Goal: Task Accomplishment & Management: Use online tool/utility

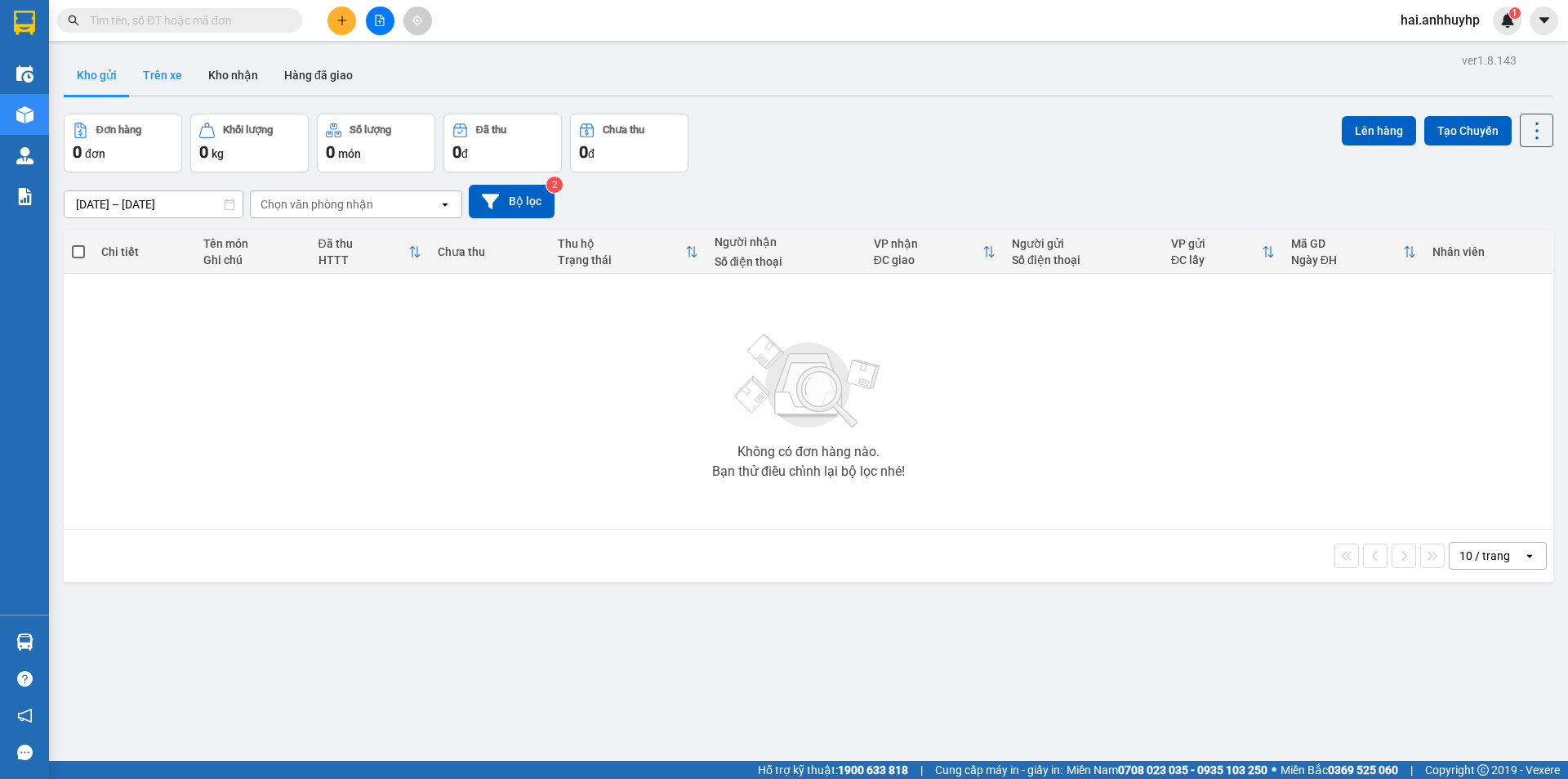
click at [167, 86] on button "Trên xe" at bounding box center [162, 74] width 65 height 39
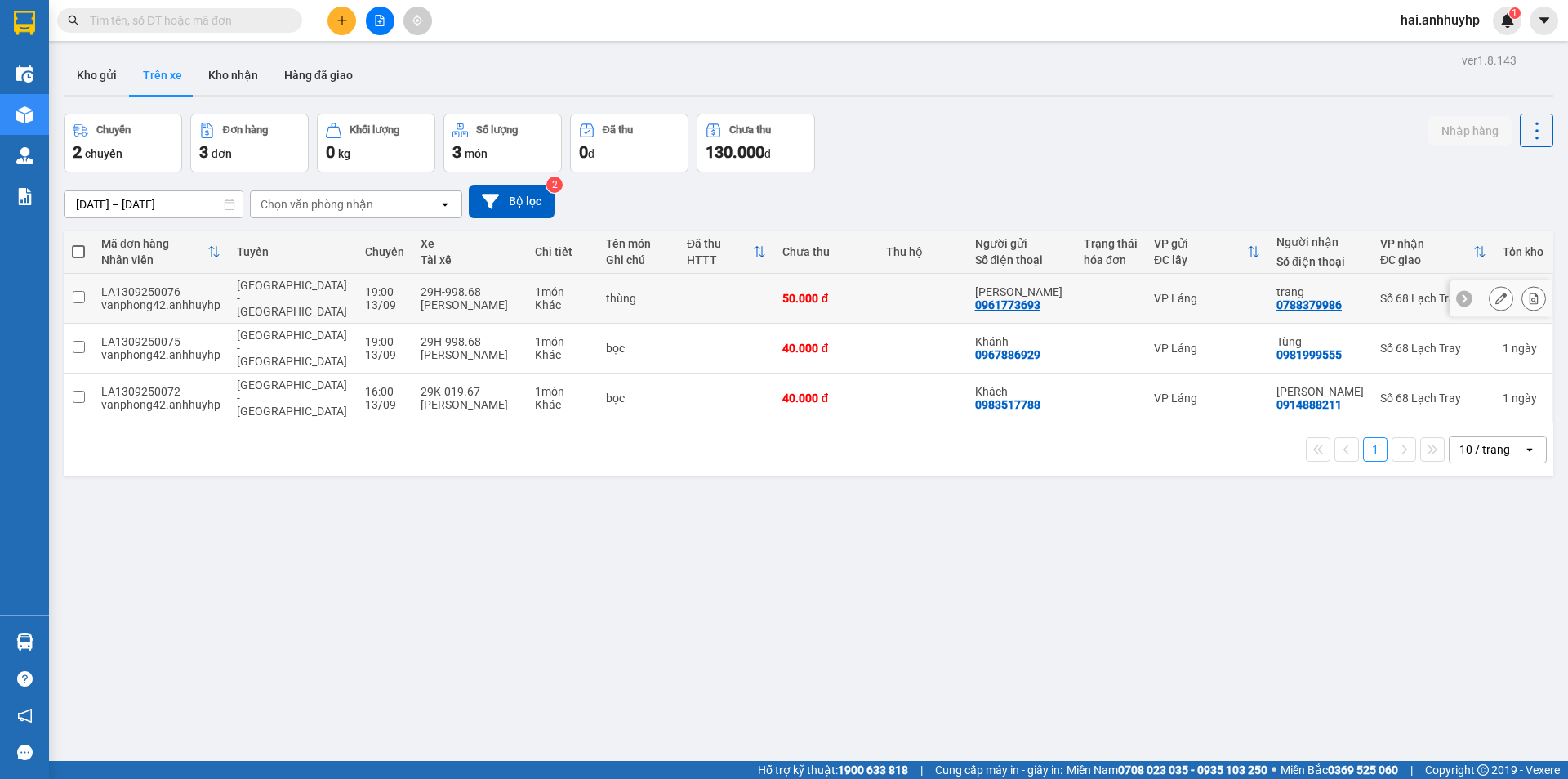
click at [76, 291] on input "checkbox" at bounding box center [78, 297] width 12 height 12
checkbox input "true"
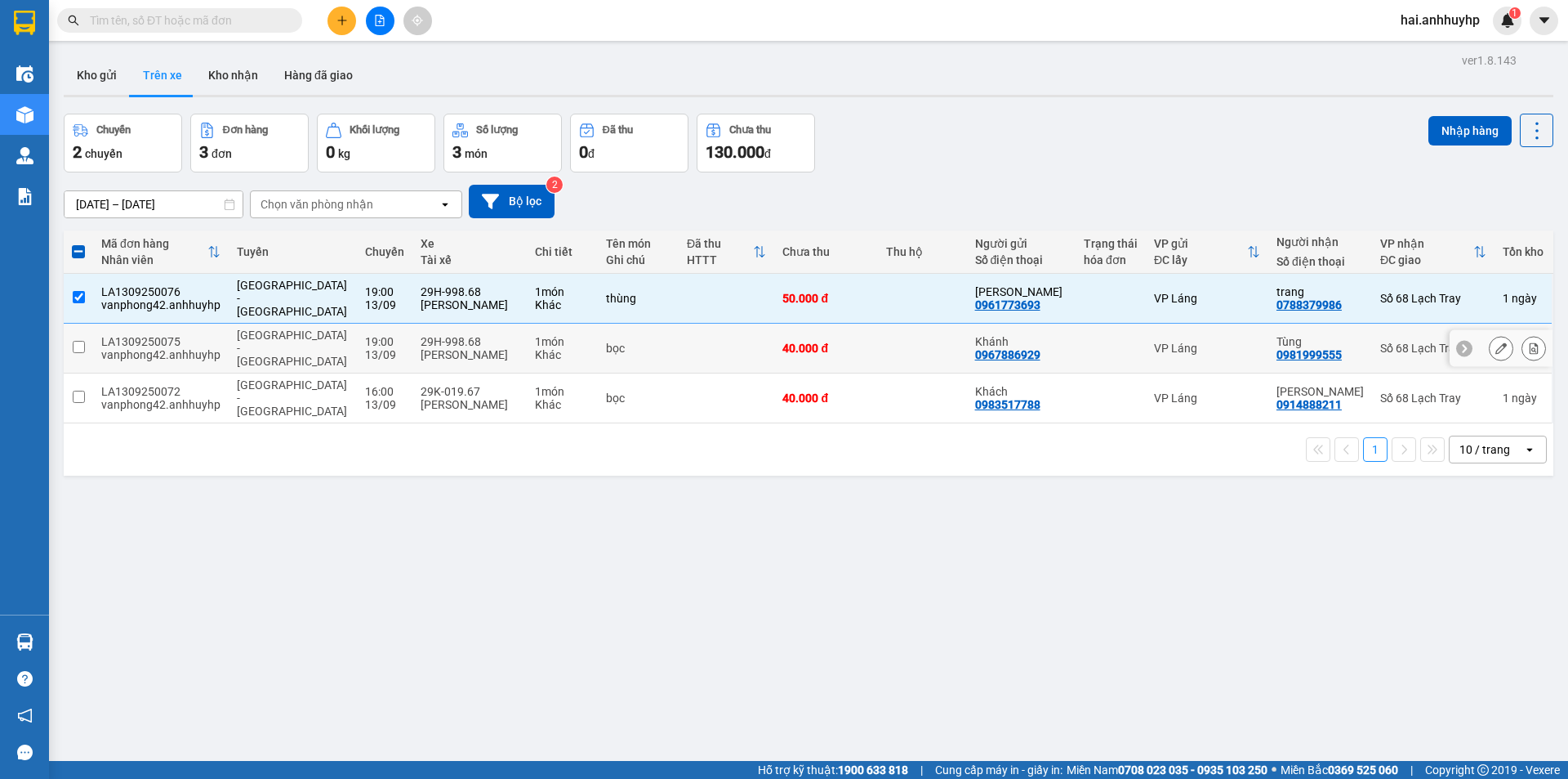
click at [78, 341] on input "checkbox" at bounding box center [78, 347] width 12 height 12
checkbox input "true"
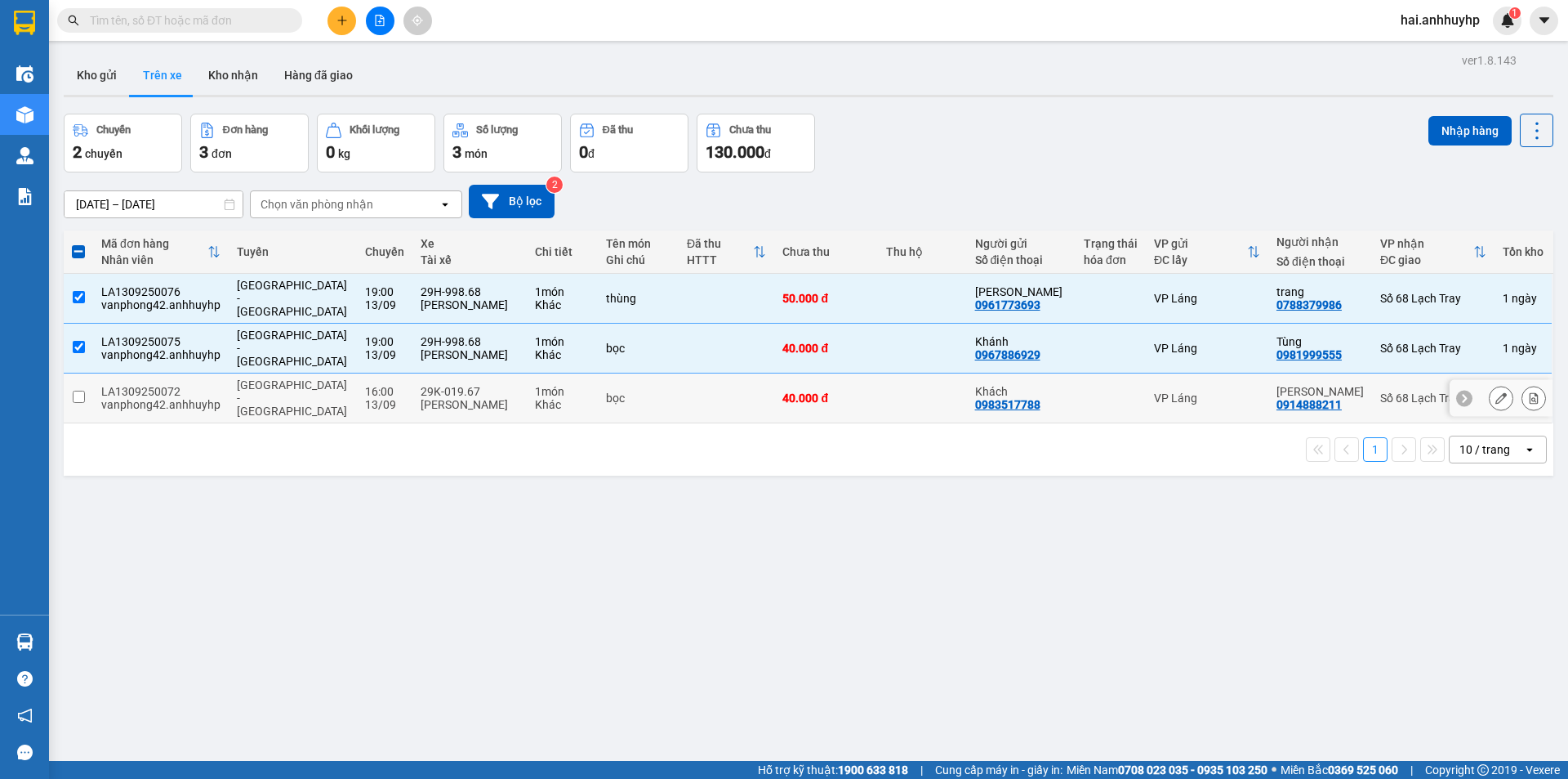
click at [76, 390] on input "checkbox" at bounding box center [78, 396] width 12 height 12
checkbox input "true"
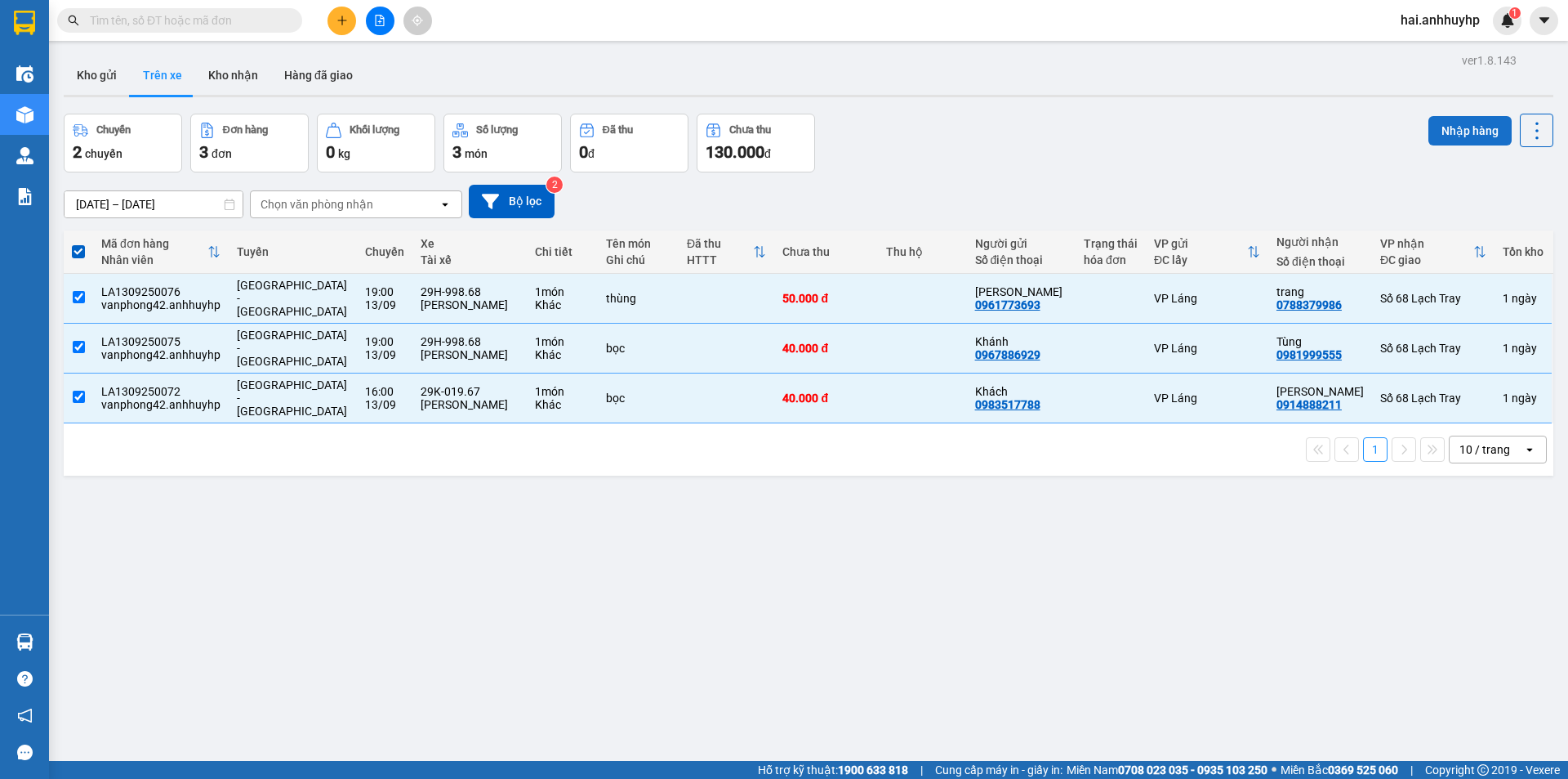
click at [1431, 118] on button "Nhập hàng" at bounding box center [1470, 131] width 83 height 30
checkbox input "false"
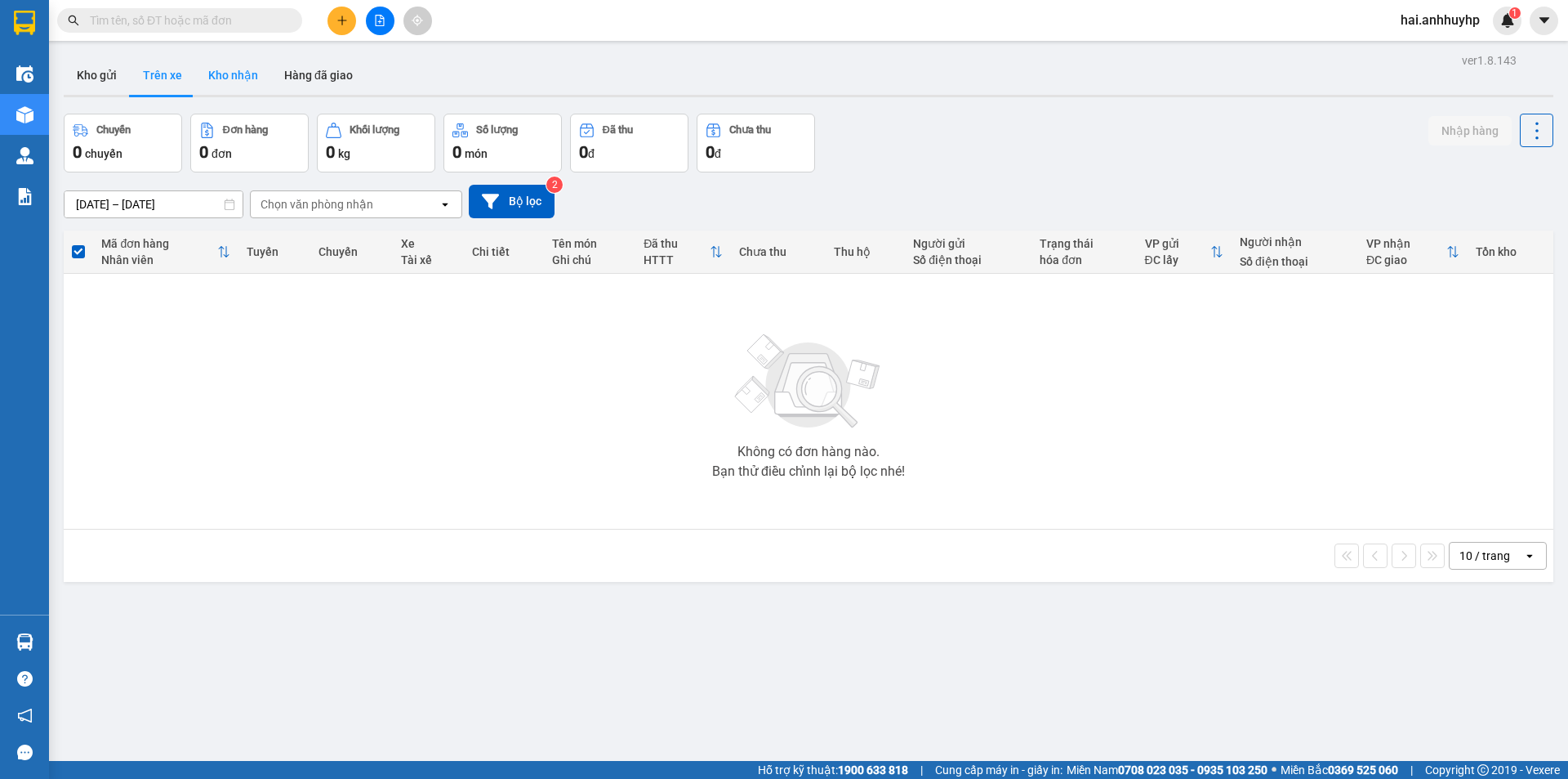
click at [217, 80] on button "Kho nhận" at bounding box center [234, 74] width 76 height 39
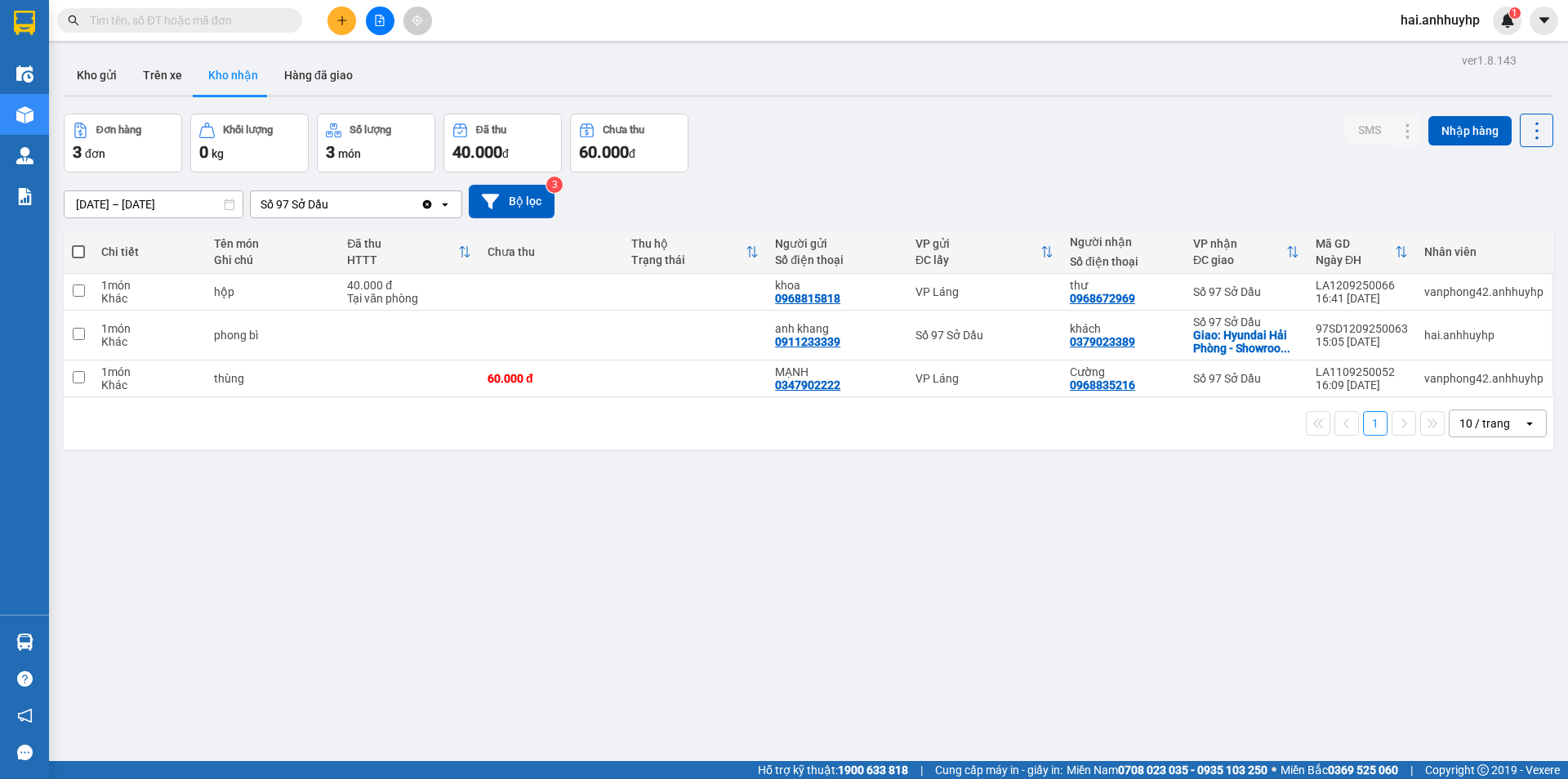
click at [348, 203] on div "Số 97 Sở Dầu" at bounding box center [336, 203] width 170 height 26
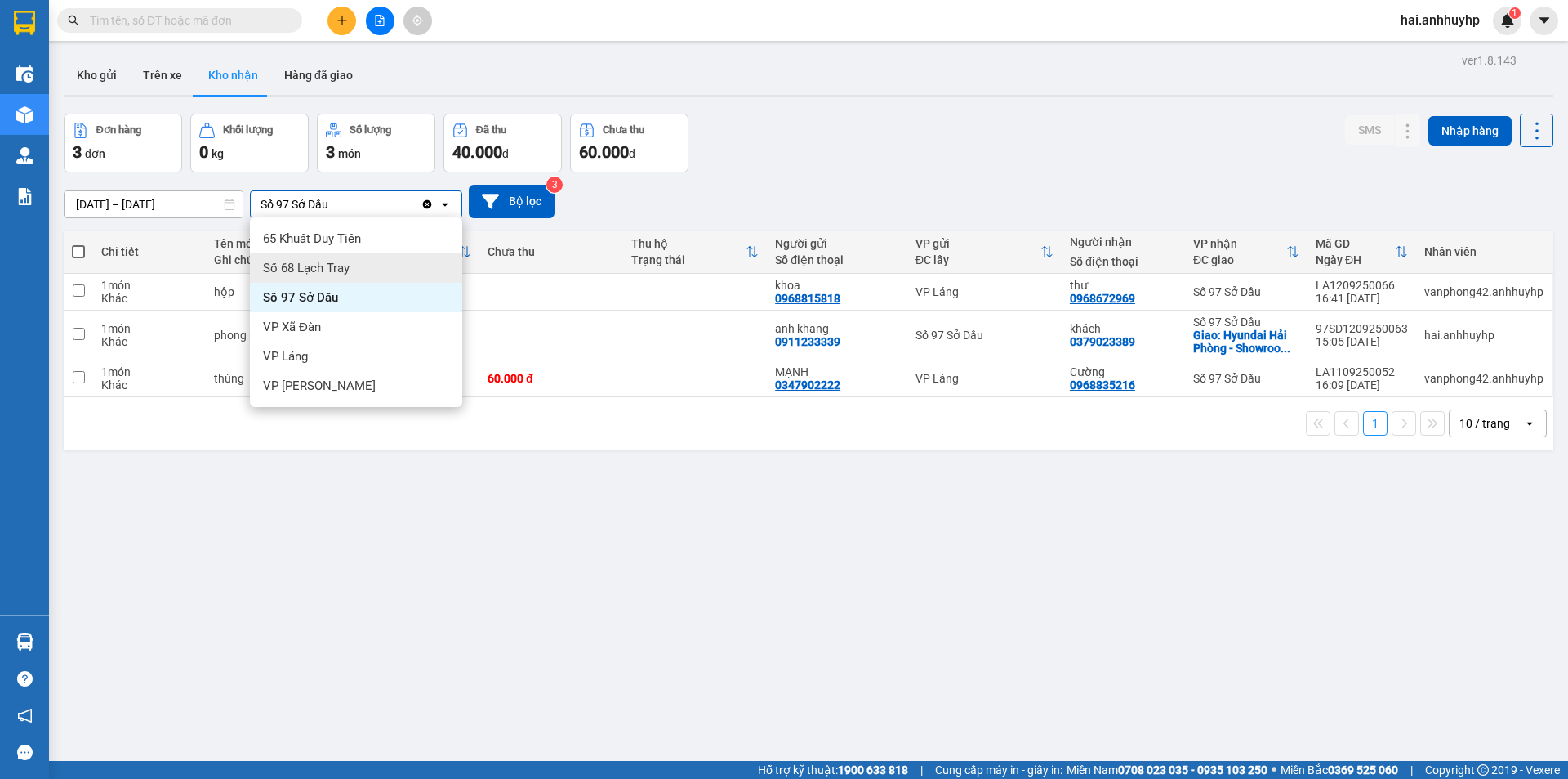
click at [299, 276] on div "Số 68 Lạch Tray" at bounding box center [356, 267] width 213 height 30
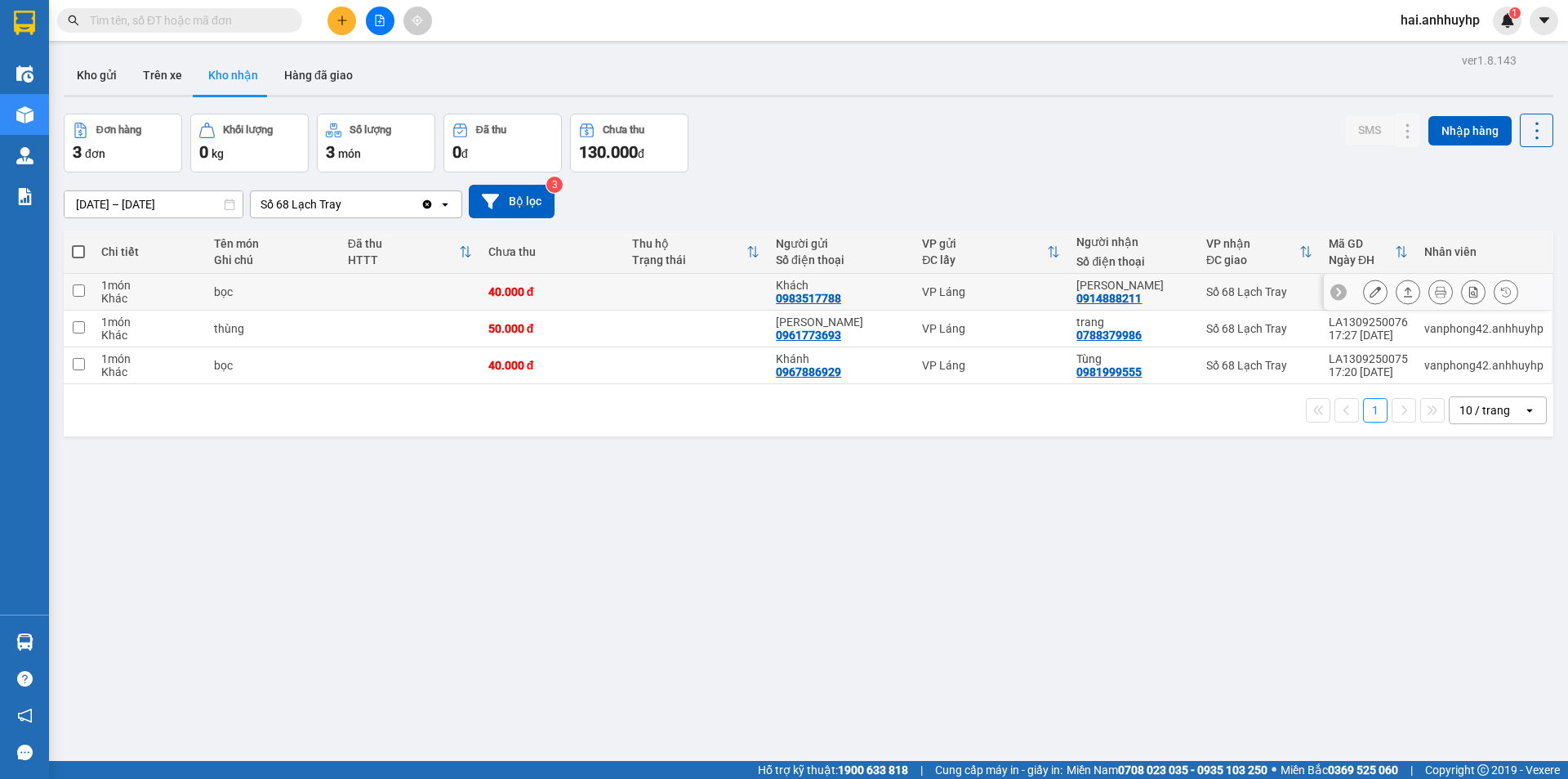
click at [85, 292] on td at bounding box center [78, 292] width 30 height 37
checkbox input "true"
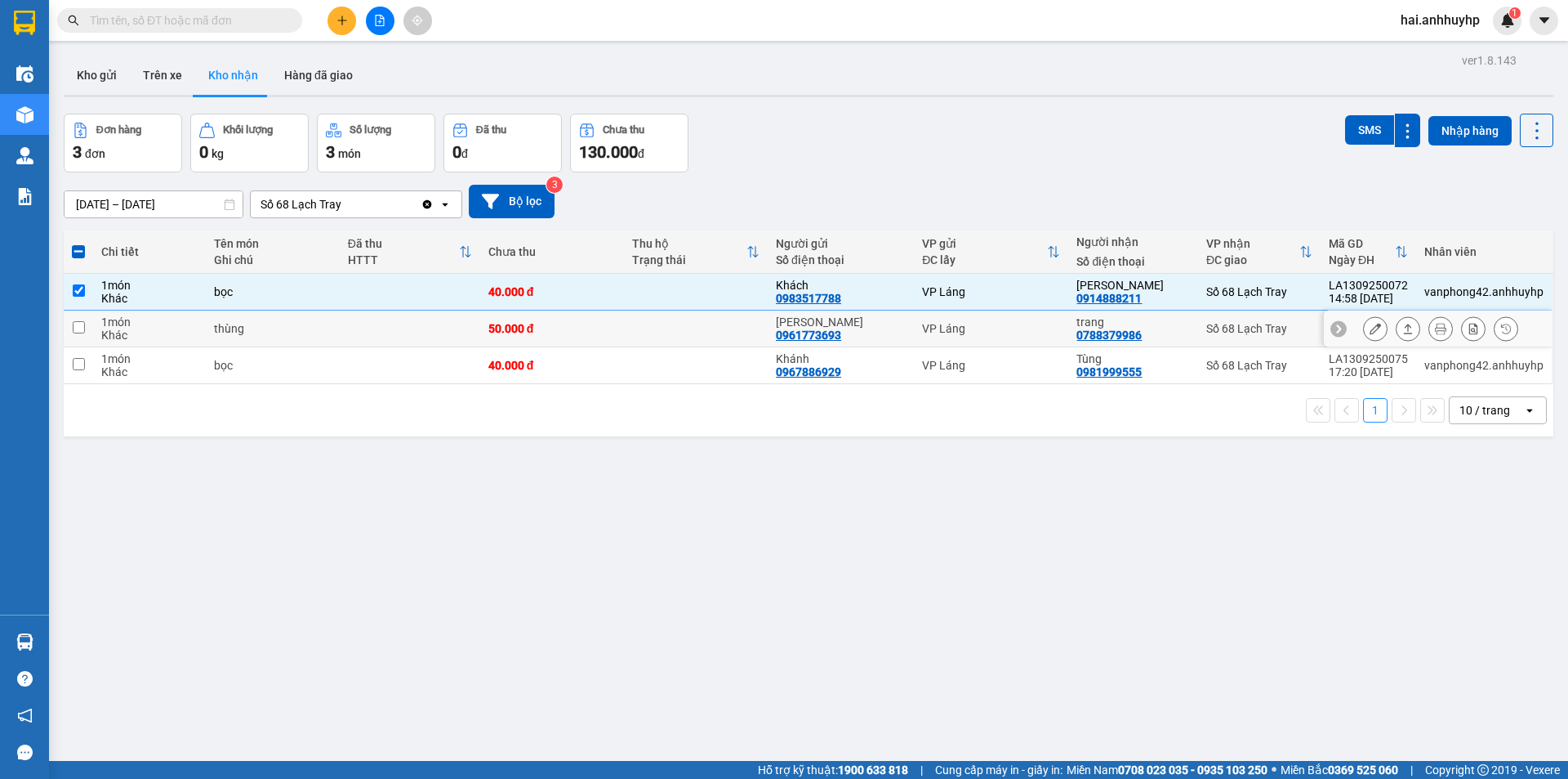
click at [76, 321] on input "checkbox" at bounding box center [78, 326] width 12 height 12
checkbox input "true"
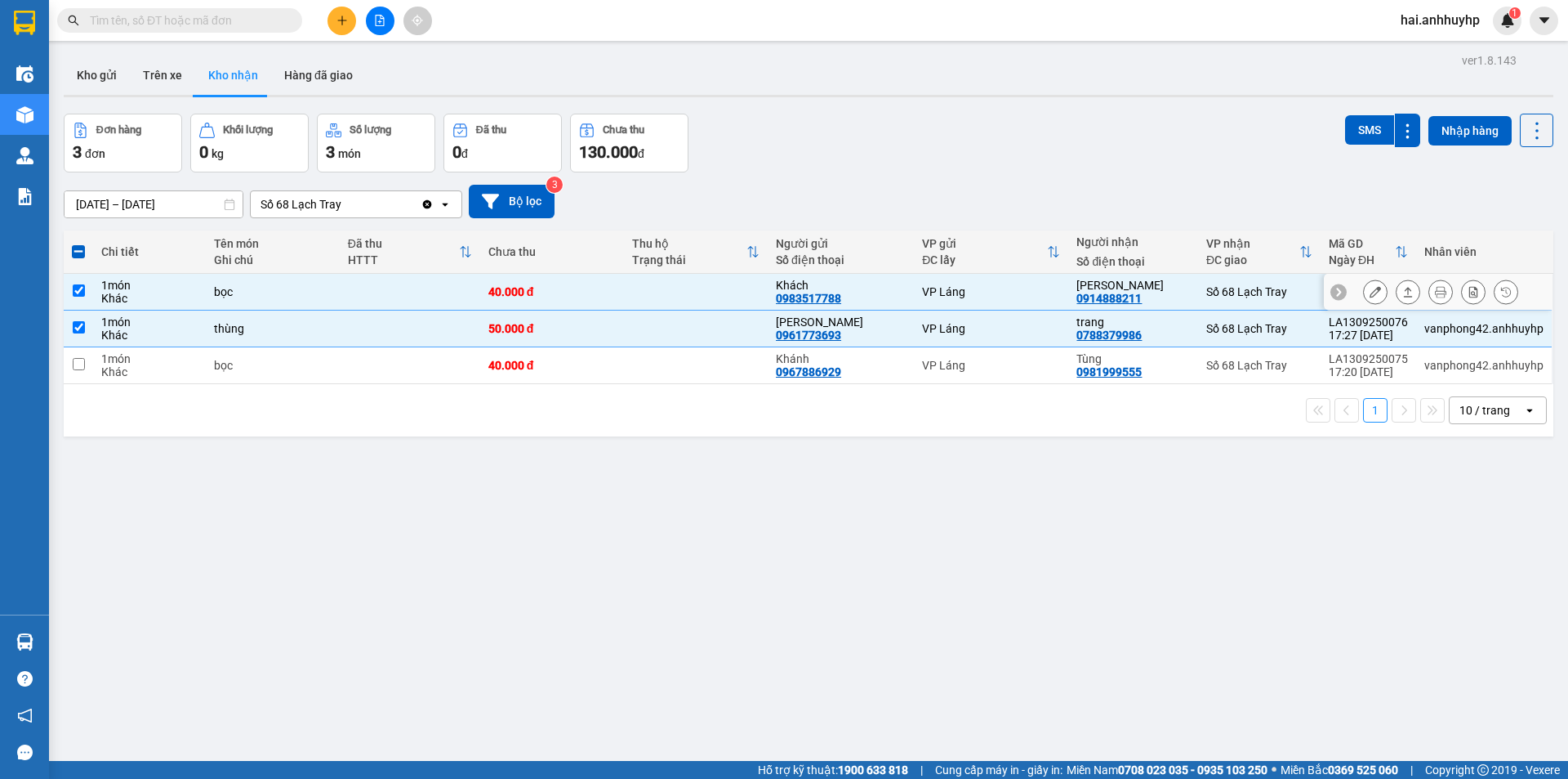
click at [80, 288] on input "checkbox" at bounding box center [78, 290] width 12 height 12
checkbox input "false"
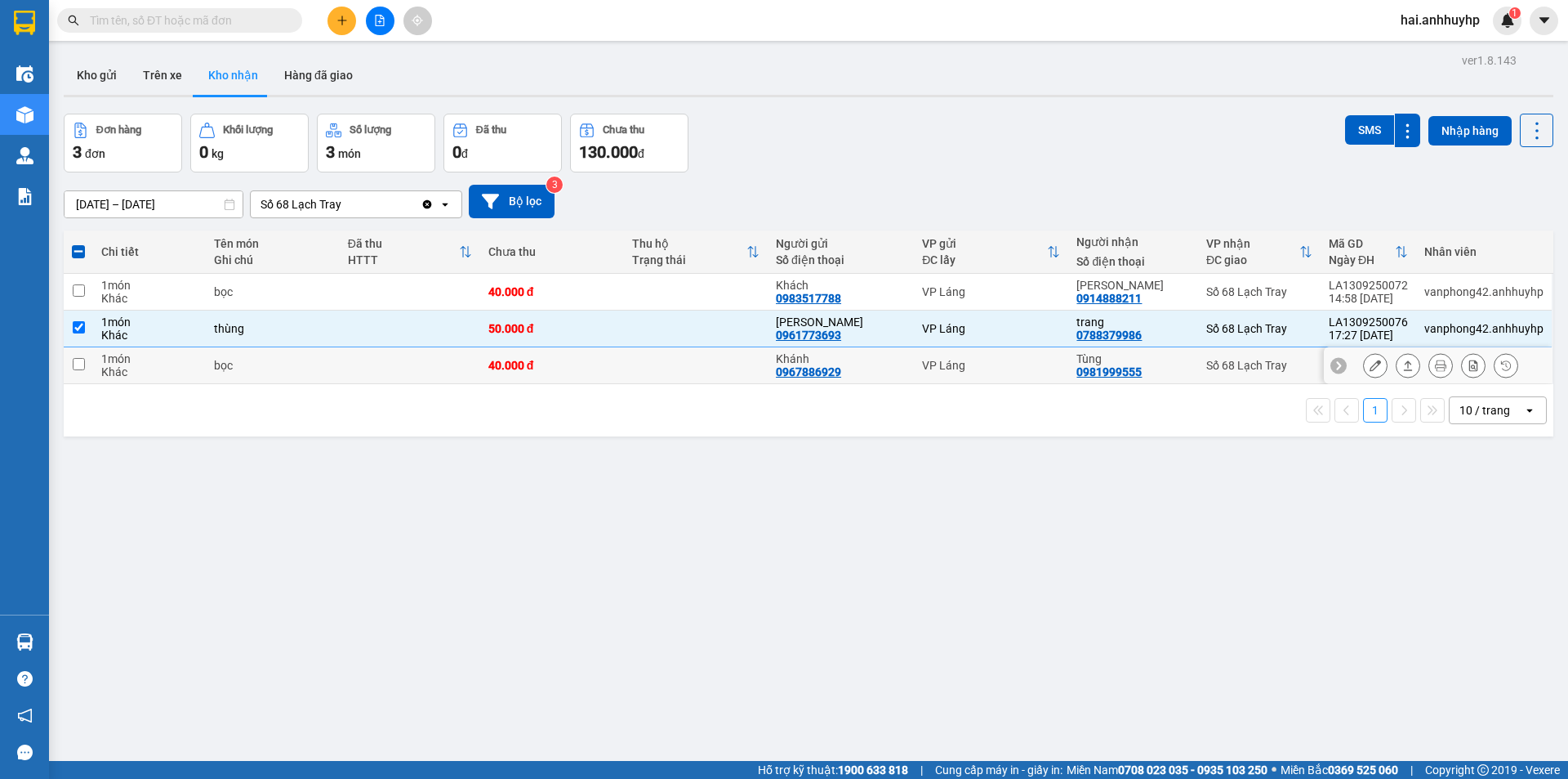
click at [75, 365] on input "checkbox" at bounding box center [78, 364] width 12 height 12
checkbox input "true"
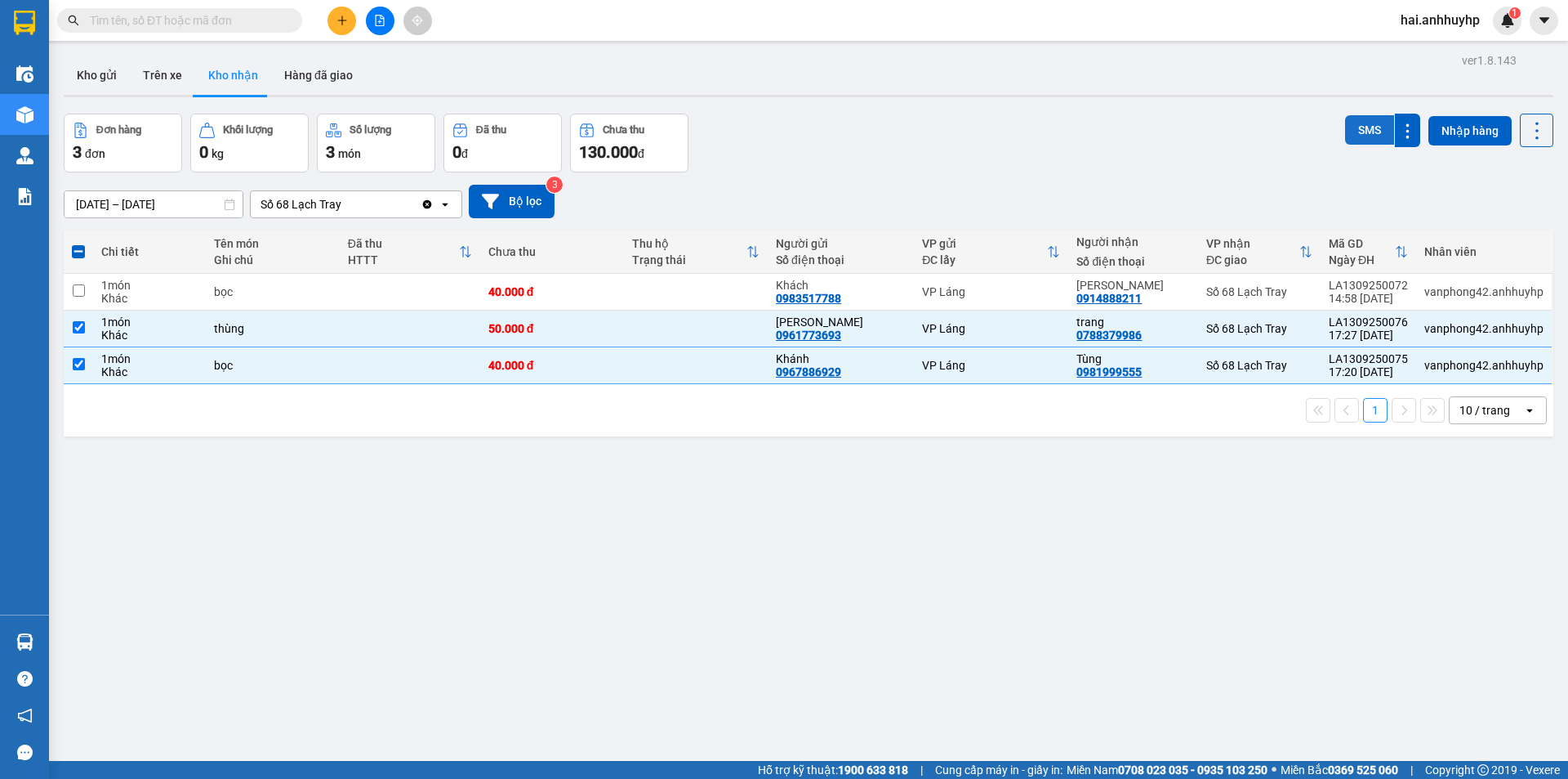
click at [1367, 128] on button "SMS" at bounding box center [1369, 130] width 49 height 30
